Goal: Communication & Community: Answer question/provide support

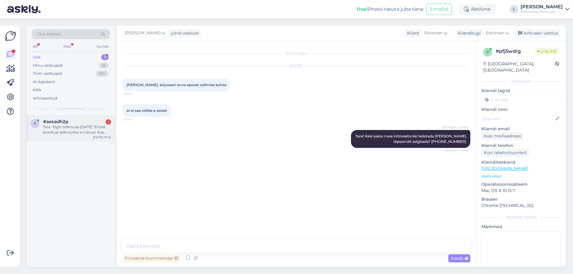
click at [88, 127] on div "Tere. Tegin tellimuse [DATE]. Emaili kinnitust selle kohta ei tulnud. Kas saate…" at bounding box center [77, 129] width 68 height 11
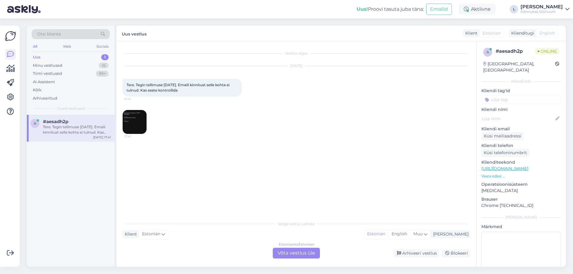
click at [138, 129] on img at bounding box center [135, 122] width 24 height 24
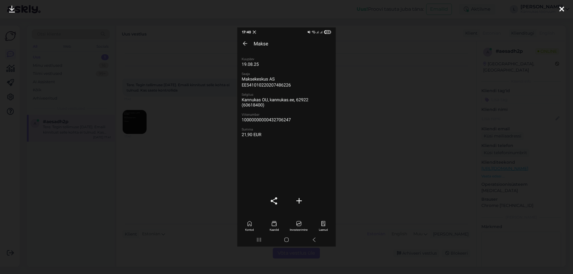
click at [175, 137] on div at bounding box center [286, 137] width 573 height 274
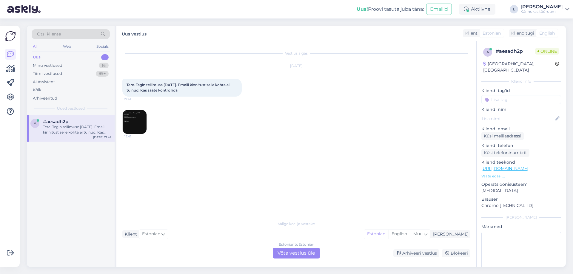
click at [138, 125] on img at bounding box center [135, 122] width 24 height 24
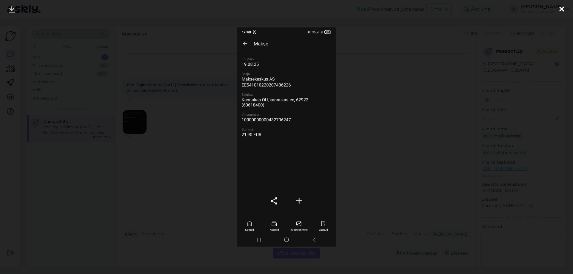
click at [119, 151] on div at bounding box center [286, 137] width 573 height 274
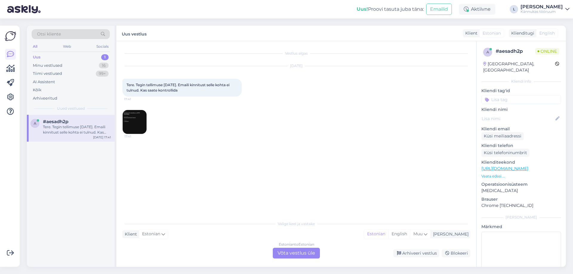
click at [131, 124] on img at bounding box center [135, 122] width 24 height 24
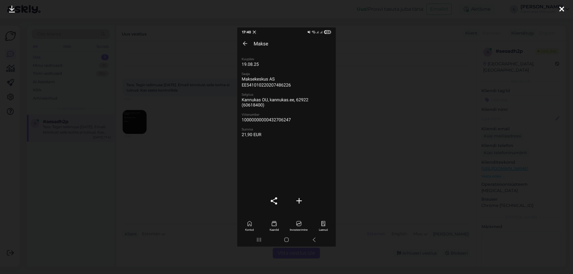
click at [141, 129] on div at bounding box center [286, 137] width 573 height 274
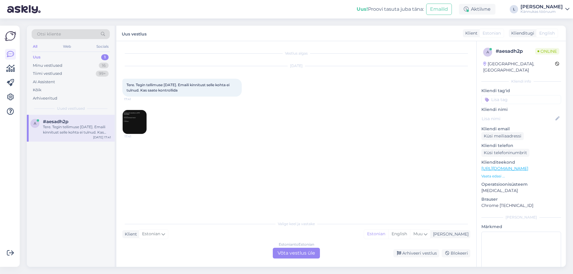
click at [287, 254] on div "Estonian to Estonian Võta vestlus üle" at bounding box center [296, 253] width 47 height 11
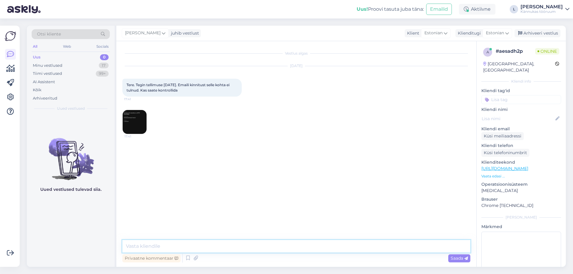
click at [221, 247] on textarea at bounding box center [296, 246] width 348 height 13
click at [294, 248] on textarea "Tere! Täname kirjutamast. [PERSON_NAME] tellimuse juba kätte ning läks" at bounding box center [296, 246] width 348 height 13
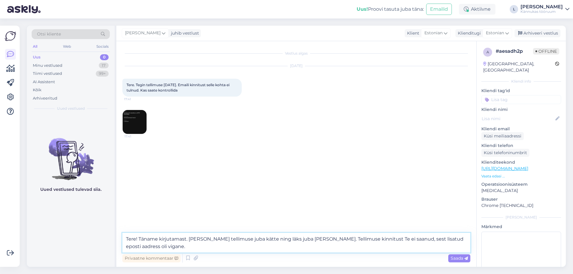
click at [190, 239] on textarea "Tere! Täname kirjutamast. [PERSON_NAME] tellimuse juba kätte ning läks juba [PE…" at bounding box center [296, 243] width 348 height 20
click at [247, 240] on textarea "Tere! Täname kirjutamast. Meie saime tellimuse juba kätte ning läks juba [PERSO…" at bounding box center [296, 243] width 348 height 20
click at [275, 239] on textarea "Tere! Täname kirjutamast. Meie saime tellimuse kätte ning läks juba [PERSON_NAM…" at bounding box center [296, 243] width 348 height 20
click at [427, 238] on textarea "Tere! Täname kirjutamast. Meie saime tellimuse kätte ning läks [PERSON_NAME] [P…" at bounding box center [296, 243] width 348 height 20
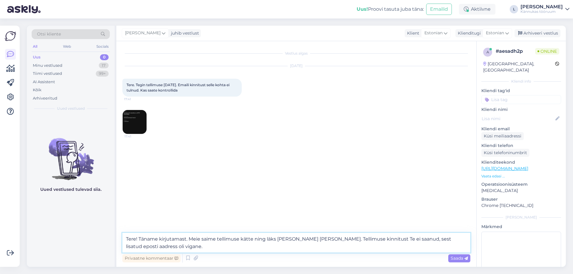
click at [427, 240] on textarea "Tere! Täname kirjutamast. Meie saime tellimuse kätte ning läks [PERSON_NAME] [P…" at bounding box center [296, 243] width 348 height 20
click at [442, 240] on textarea "Tere! Täname kirjutamast. Meie saime tellimuse kätte ning läks [PERSON_NAME] [P…" at bounding box center [296, 243] width 348 height 20
click at [453, 239] on textarea "Tere! Täname kirjutamast. Meie saime tellimuse kätte ning läks [PERSON_NAME] [P…" at bounding box center [296, 243] width 348 height 20
click at [152, 246] on textarea "Tere! Täname kirjutamast. Meie saime tellimuse kätte ning läks [PERSON_NAME] [P…" at bounding box center [296, 243] width 348 height 20
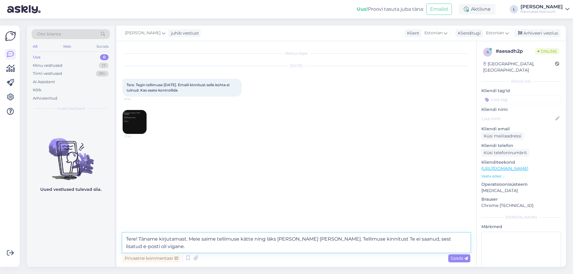
type textarea "Tere! Täname kirjutamast. Meie saime tellimuse kätte ning läks [PERSON_NAME] [P…"
click at [138, 118] on img at bounding box center [135, 122] width 24 height 24
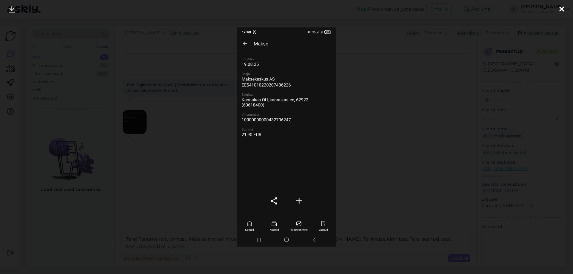
click at [405, 157] on div at bounding box center [286, 137] width 573 height 274
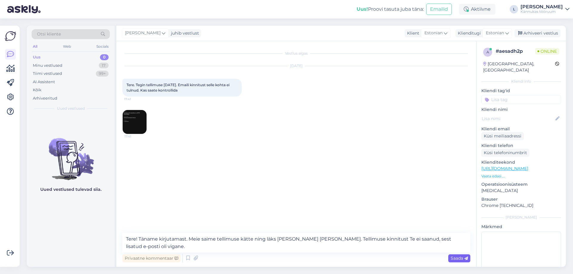
click at [456, 257] on span "Saada" at bounding box center [458, 258] width 17 height 5
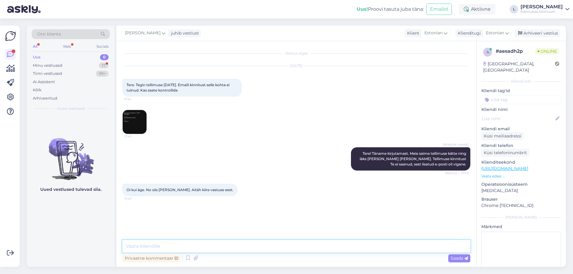
click at [160, 243] on textarea at bounding box center [296, 246] width 348 height 13
click at [302, 247] on textarea "Hetkeseisuga vaatan, et pakk peaks [PERSON_NAME] automaati jõudnud" at bounding box center [296, 246] width 348 height 13
click at [345, 248] on textarea "Hetkeseisuga vaatan, et pakk peaks [PERSON_NAME] automaati jõudnud. Kas selle k…" at bounding box center [296, 246] width 348 height 13
type textarea "Hetkeseisuga vaatan, et pakk peaks [PERSON_NAME] automaati jõudnud. Kas selle k…"
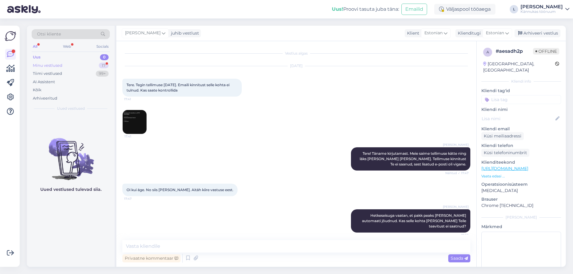
click at [60, 61] on div "Minu vestlused 17" at bounding box center [71, 65] width 78 height 8
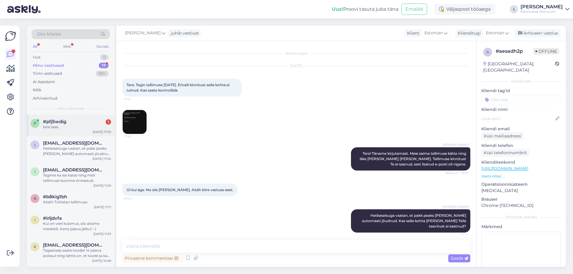
click at [68, 126] on div "tere taas" at bounding box center [77, 126] width 68 height 5
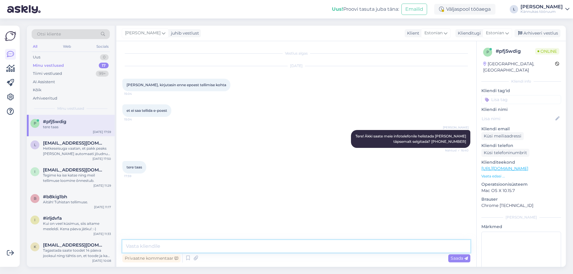
click at [155, 242] on textarea at bounding box center [296, 246] width 348 height 13
click at [167, 246] on textarea at bounding box center [296, 246] width 348 height 13
type textarea "R"
type textarea "Tere"
click at [150, 247] on textarea at bounding box center [296, 246] width 348 height 13
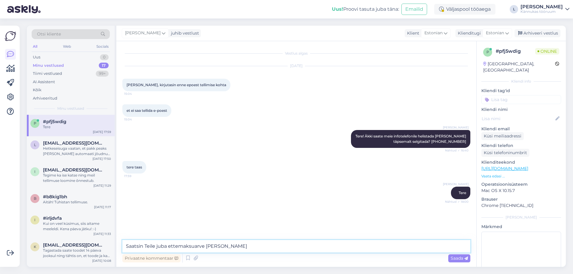
type textarea "Saatsin Teile juba ettemaksuarve [PERSON_NAME]."
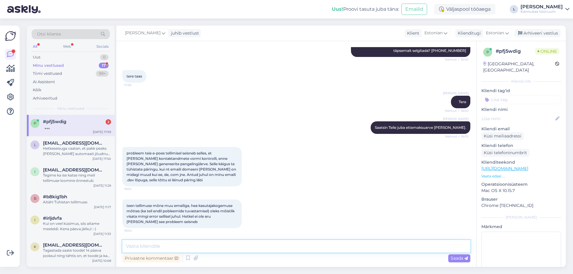
scroll to position [122, 0]
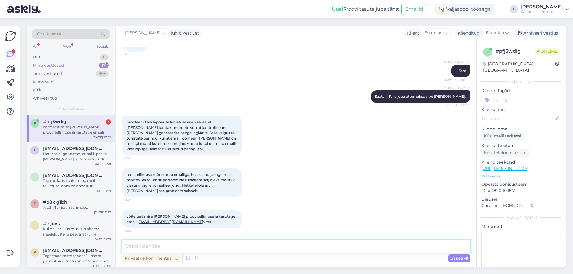
click at [166, 243] on textarea at bounding box center [296, 246] width 348 height 13
type textarea "Seda on hea teada. [PERSON_NAME] info edasi [PERSON_NAME] Teile tagasiside eest!"
